Goal: Transaction & Acquisition: Book appointment/travel/reservation

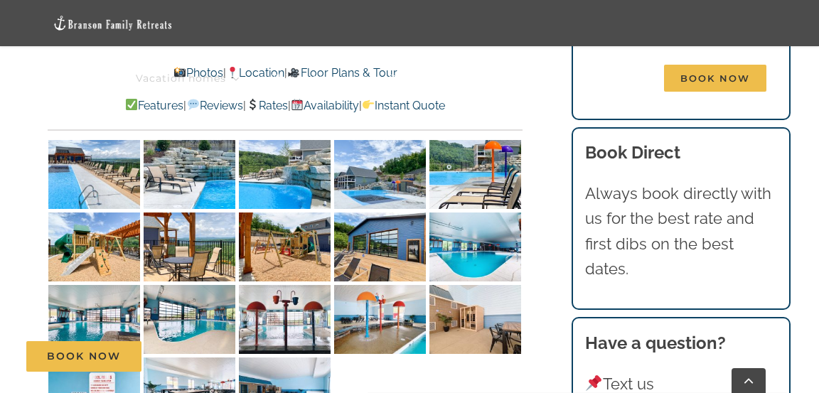
scroll to position [3793, 0]
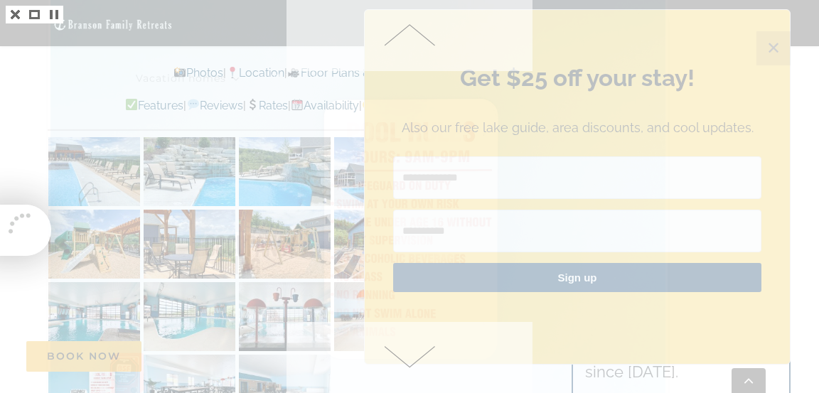
click at [766, 129] on div at bounding box center [768, 196] width 102 height 393
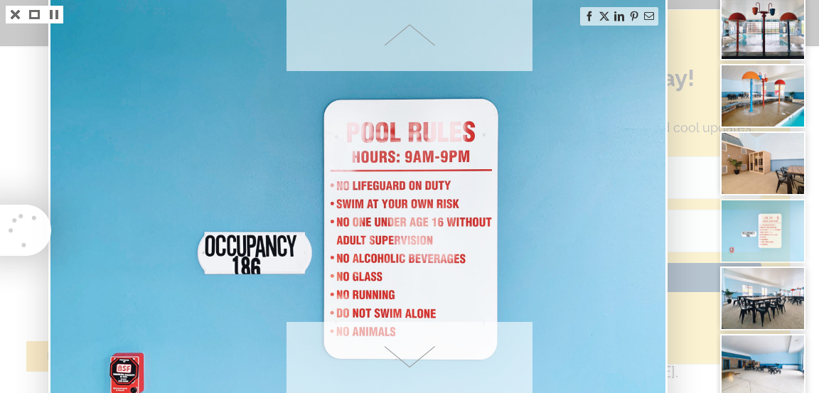
click at [16, 21] on div at bounding box center [409, 196] width 819 height 393
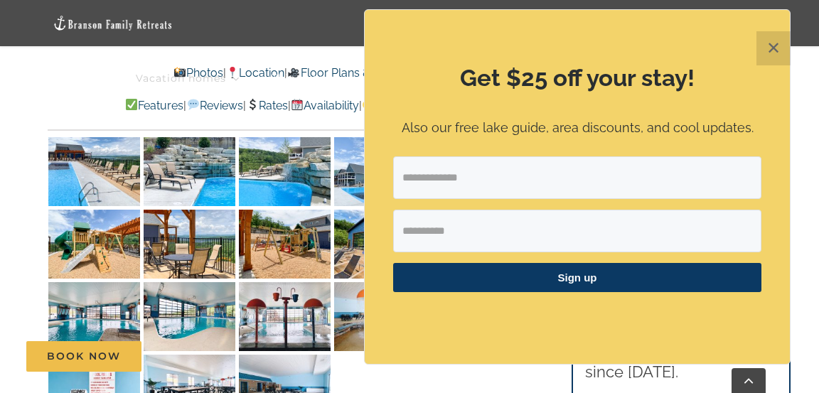
click at [768, 65] on button "✕" at bounding box center [774, 48] width 34 height 34
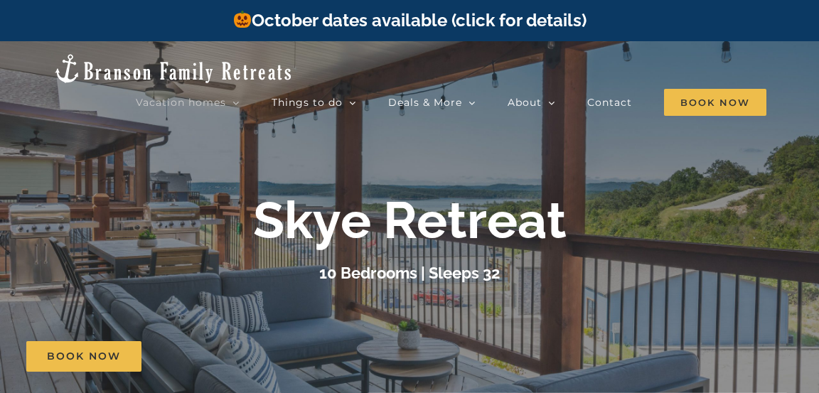
click at [725, 95] on span "Book Now" at bounding box center [715, 102] width 102 height 27
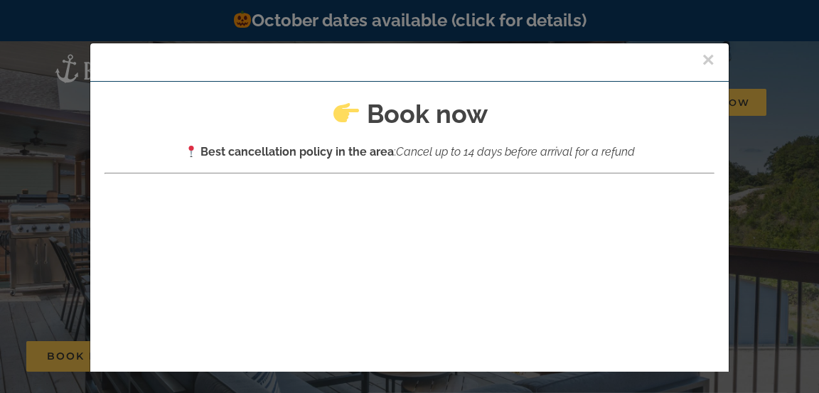
click at [757, 181] on div "× Book now Best cancellation policy in the area : Cancel up to 14 days before a…" at bounding box center [409, 196] width 819 height 393
